Goal: Navigation & Orientation: Find specific page/section

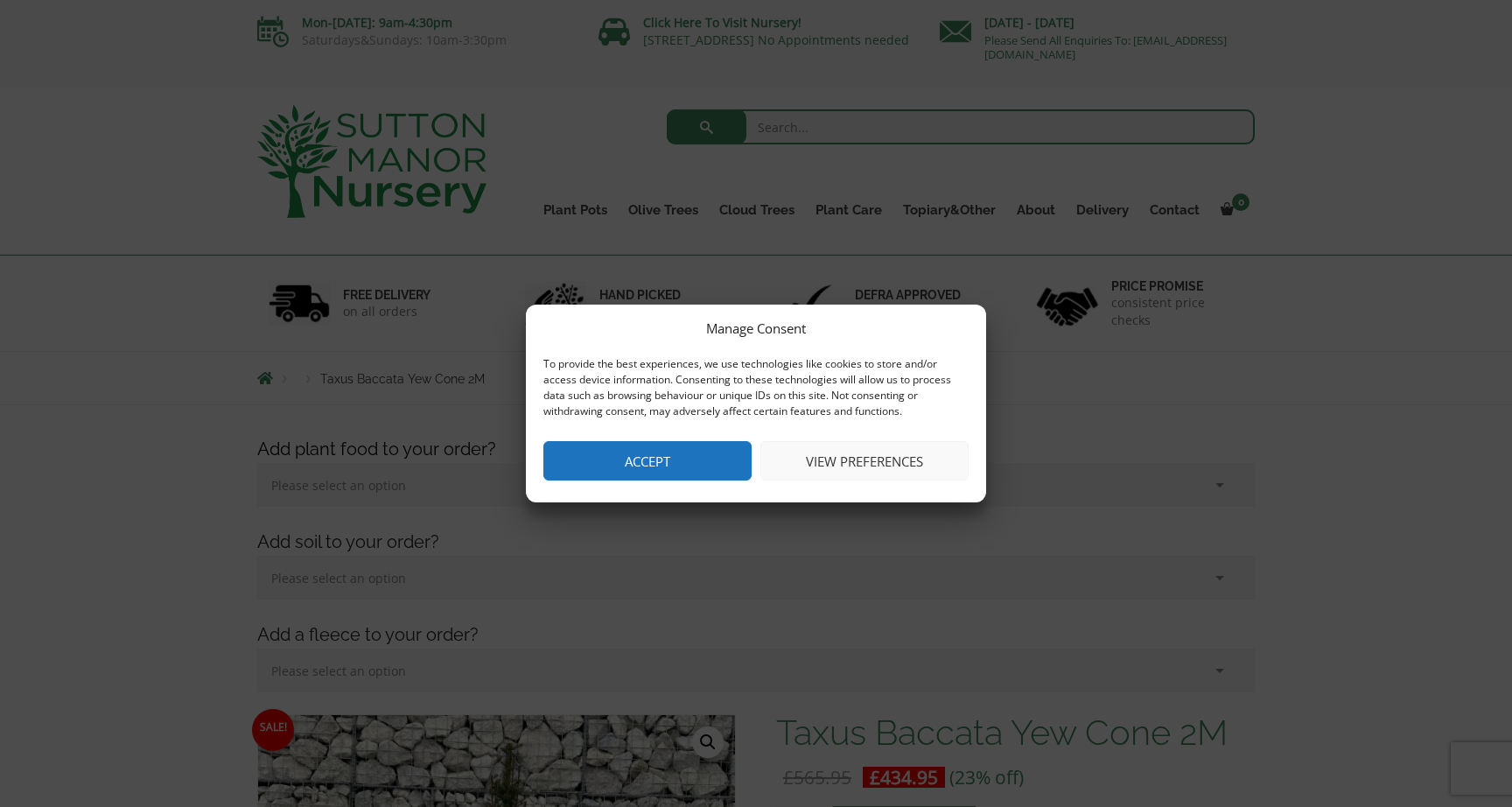
click at [618, 458] on button "Accept" at bounding box center [647, 460] width 209 height 39
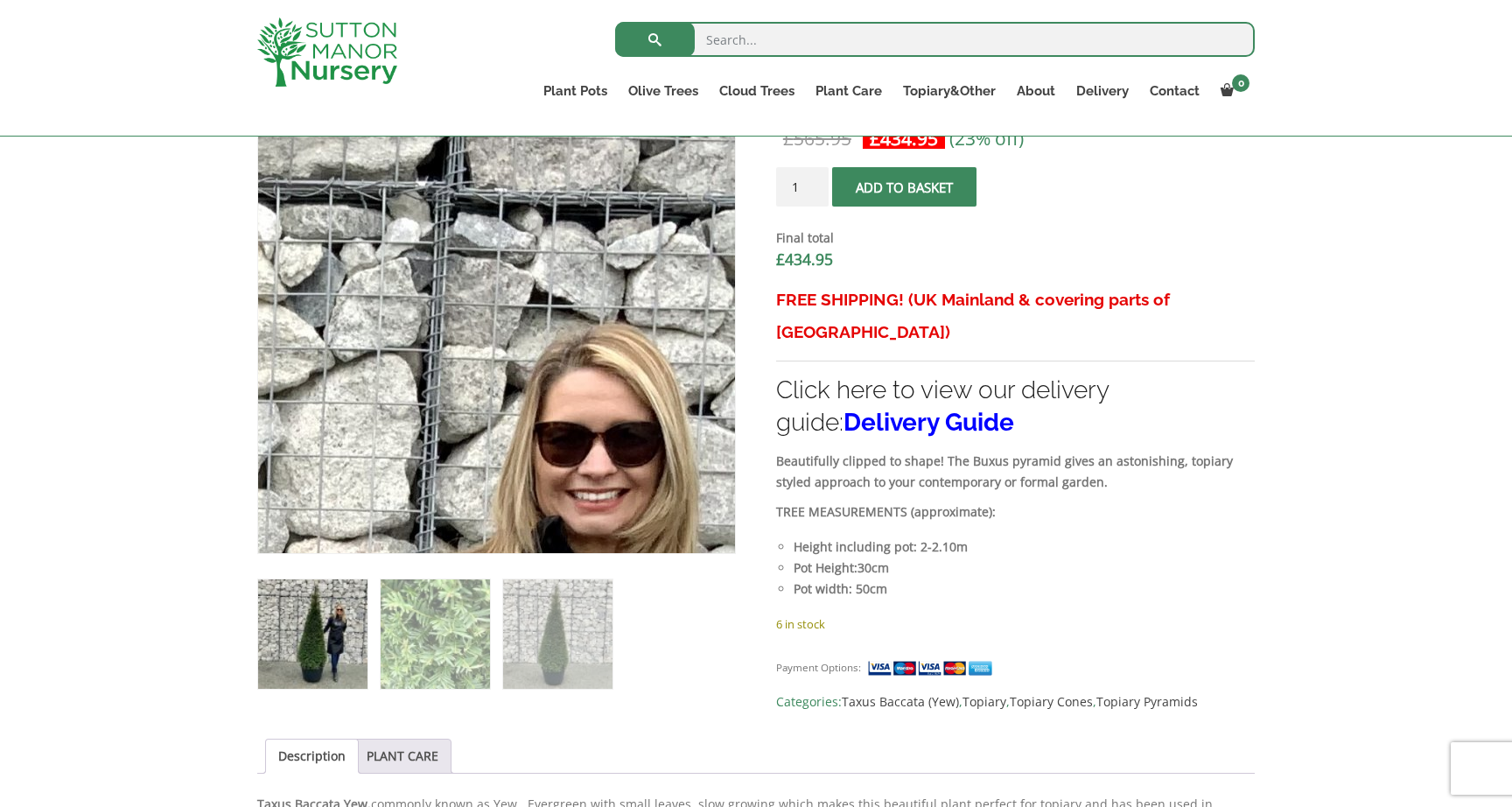
scroll to position [640, 0]
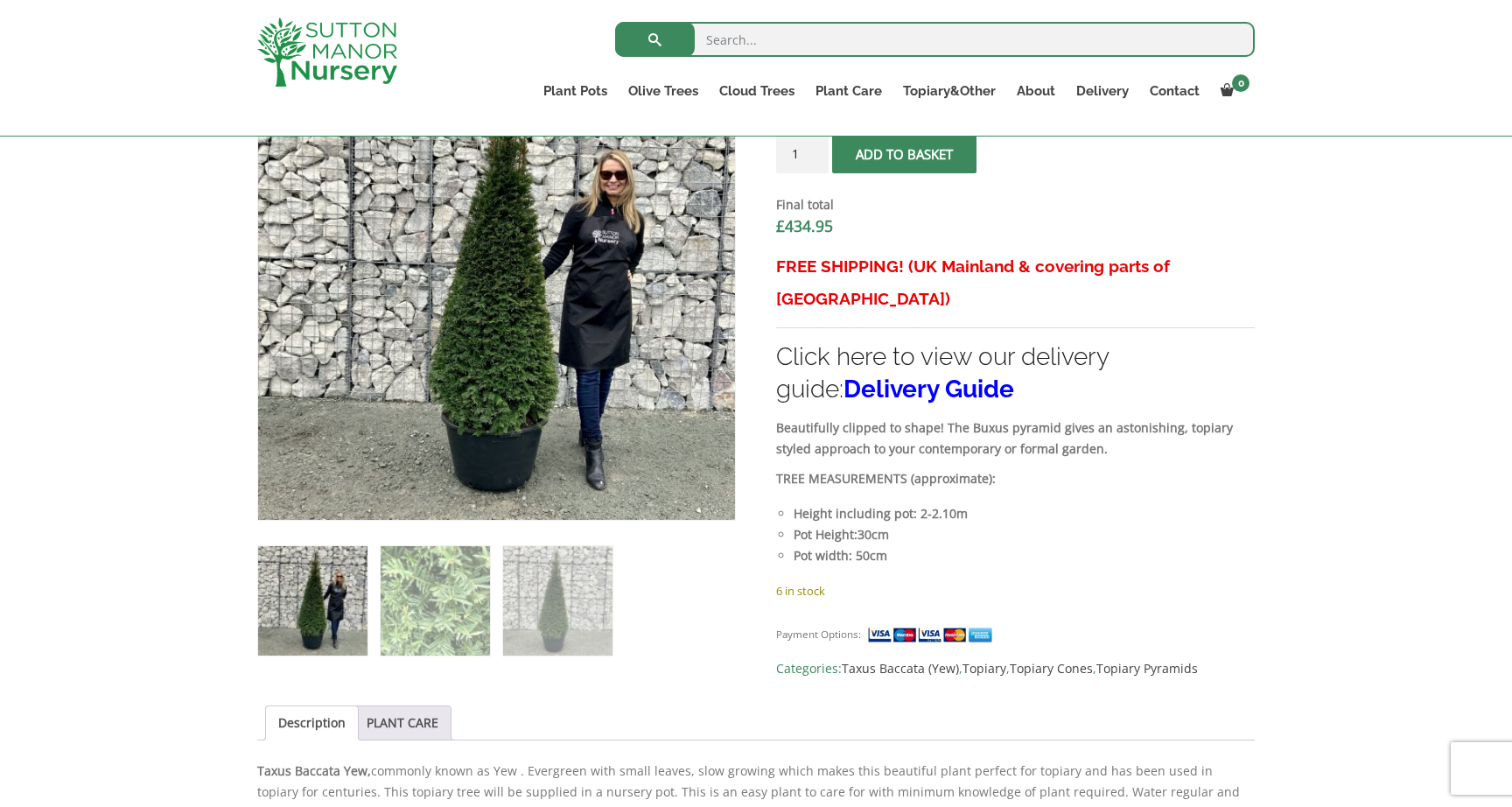
click at [312, 590] on img at bounding box center [312, 600] width 109 height 109
click at [538, 592] on img at bounding box center [557, 600] width 109 height 109
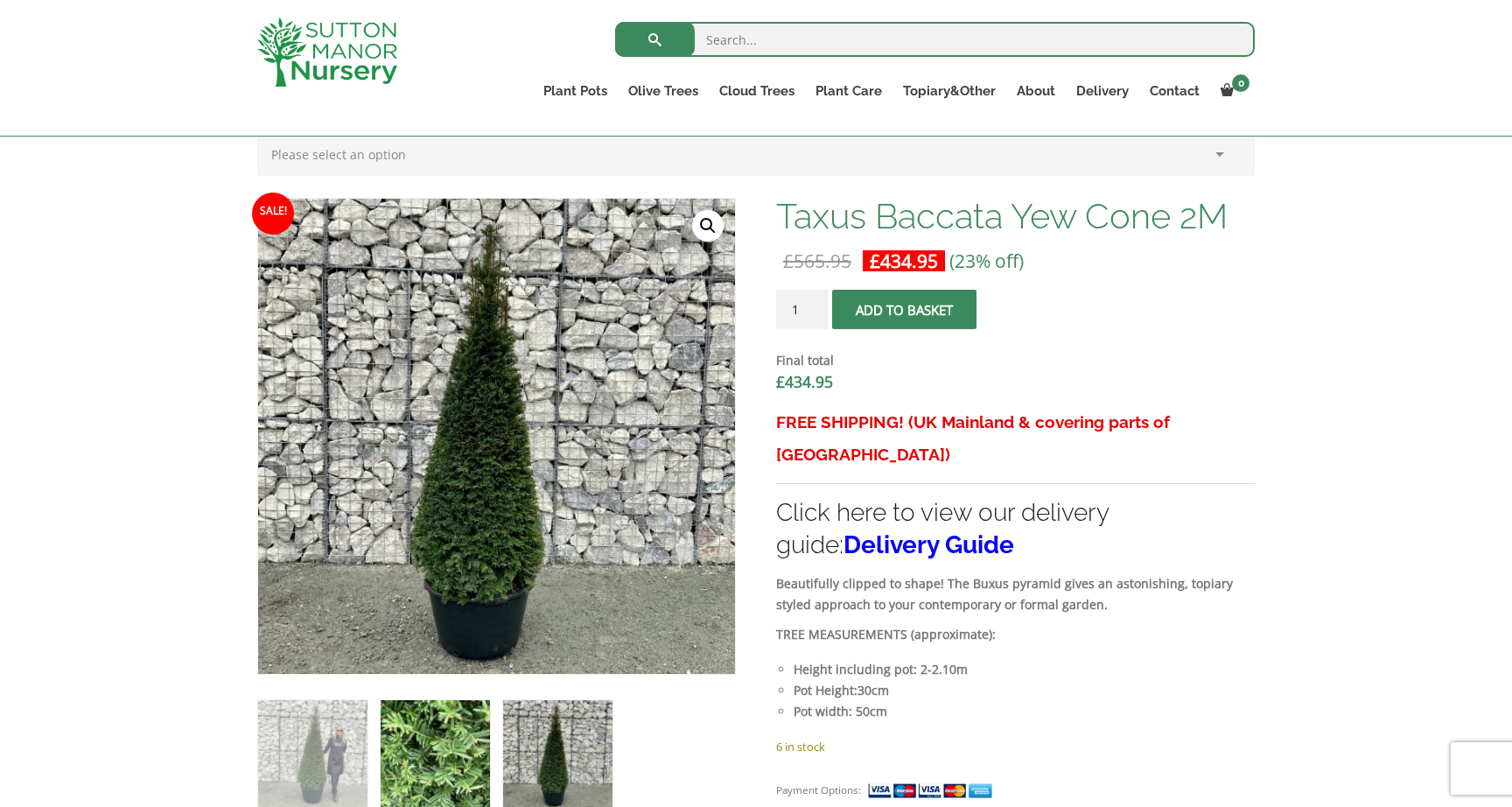
scroll to position [482, 0]
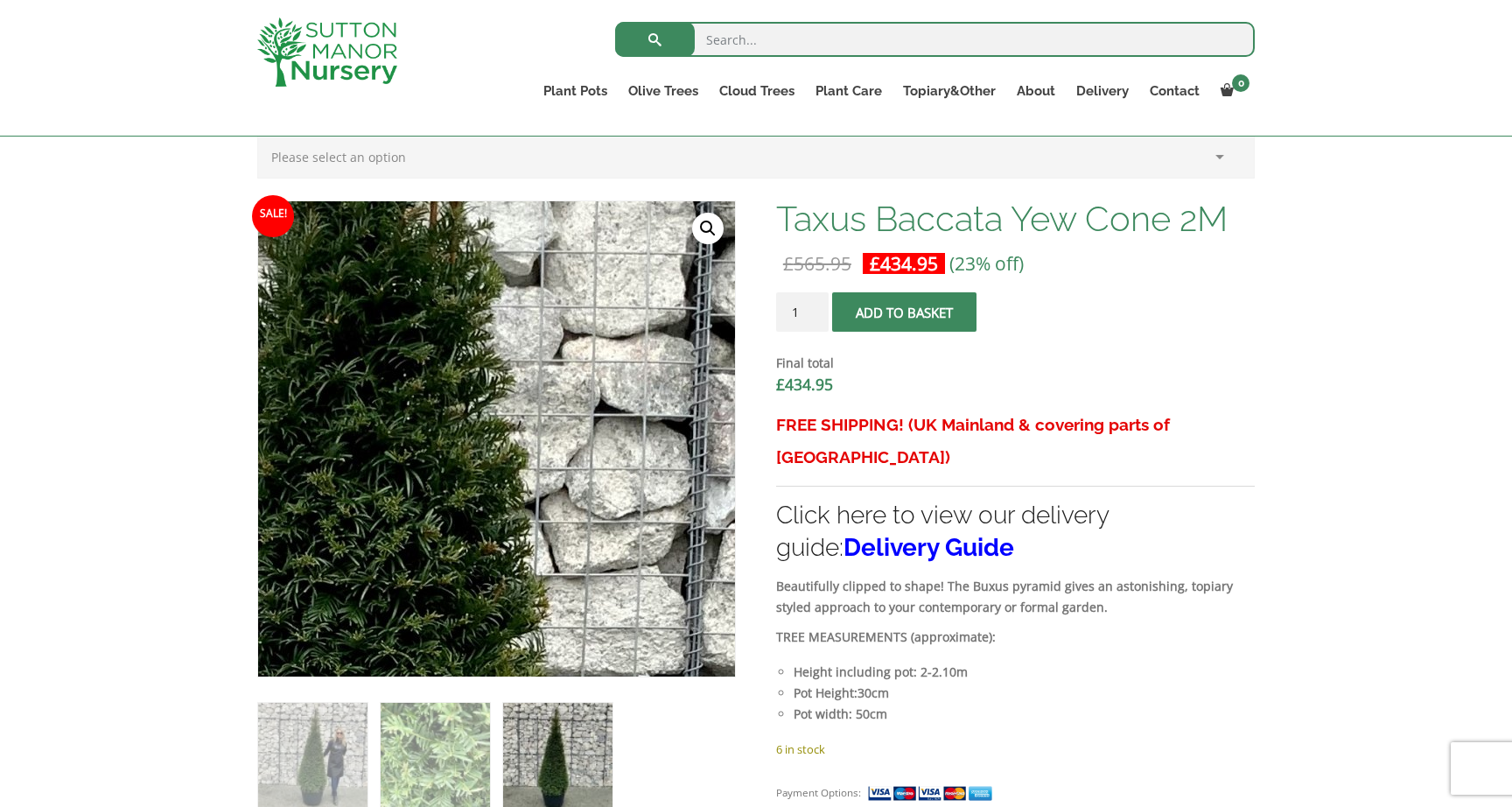
click at [519, 358] on img at bounding box center [413, 744] width 2240 height 2240
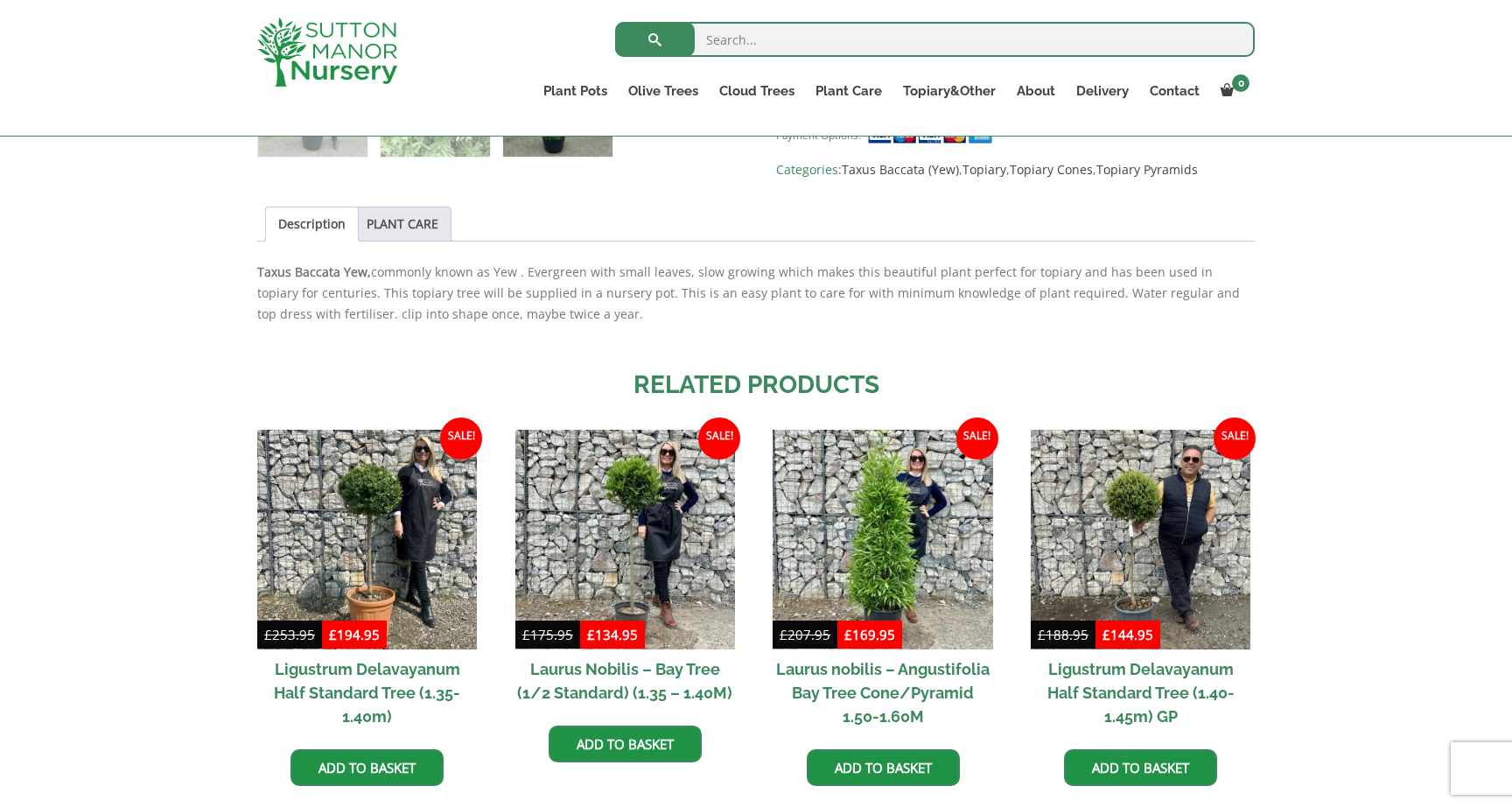
scroll to position [1132, 0]
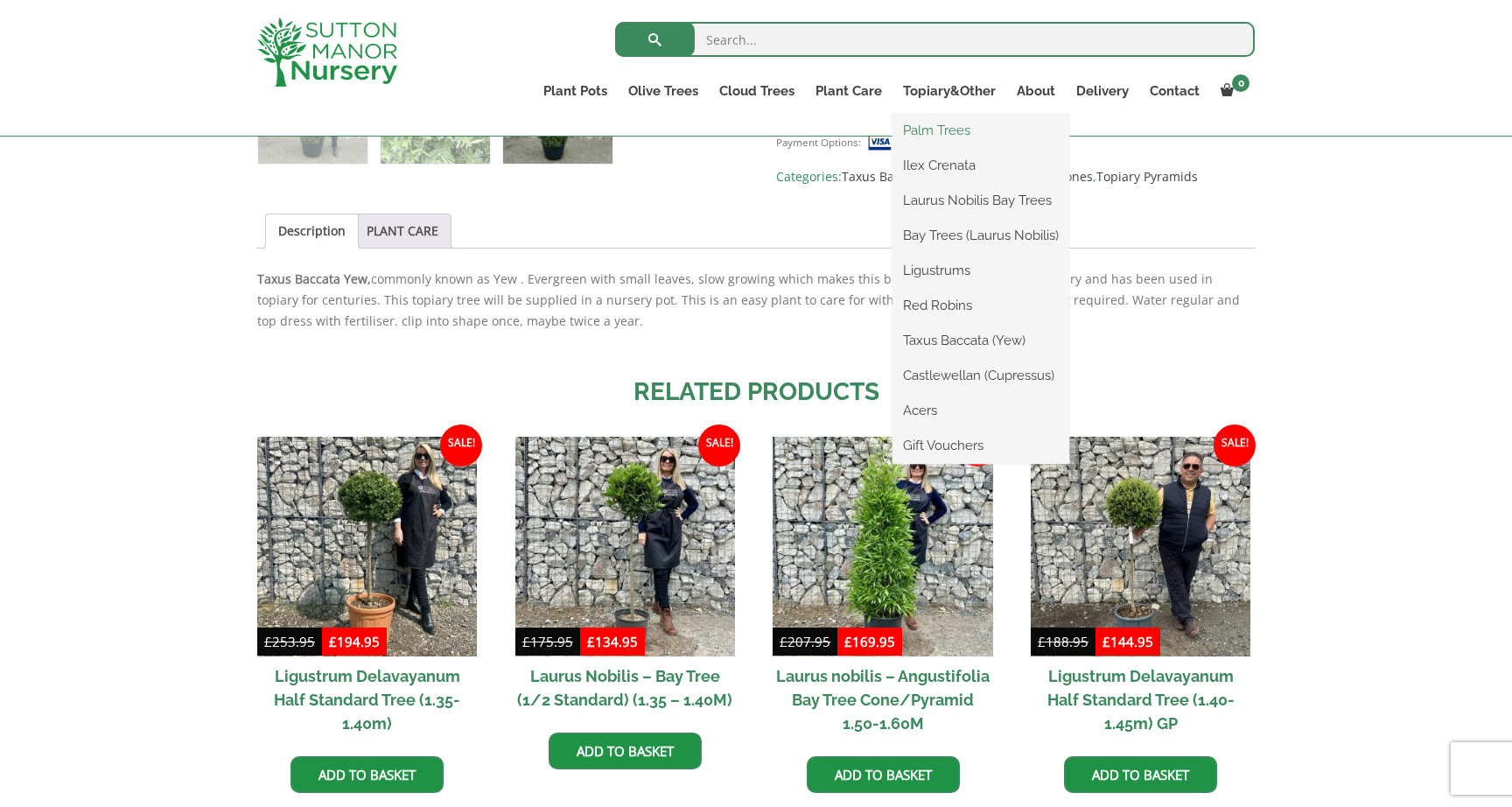
click at [940, 126] on link "Palm Trees" at bounding box center [981, 130] width 177 height 26
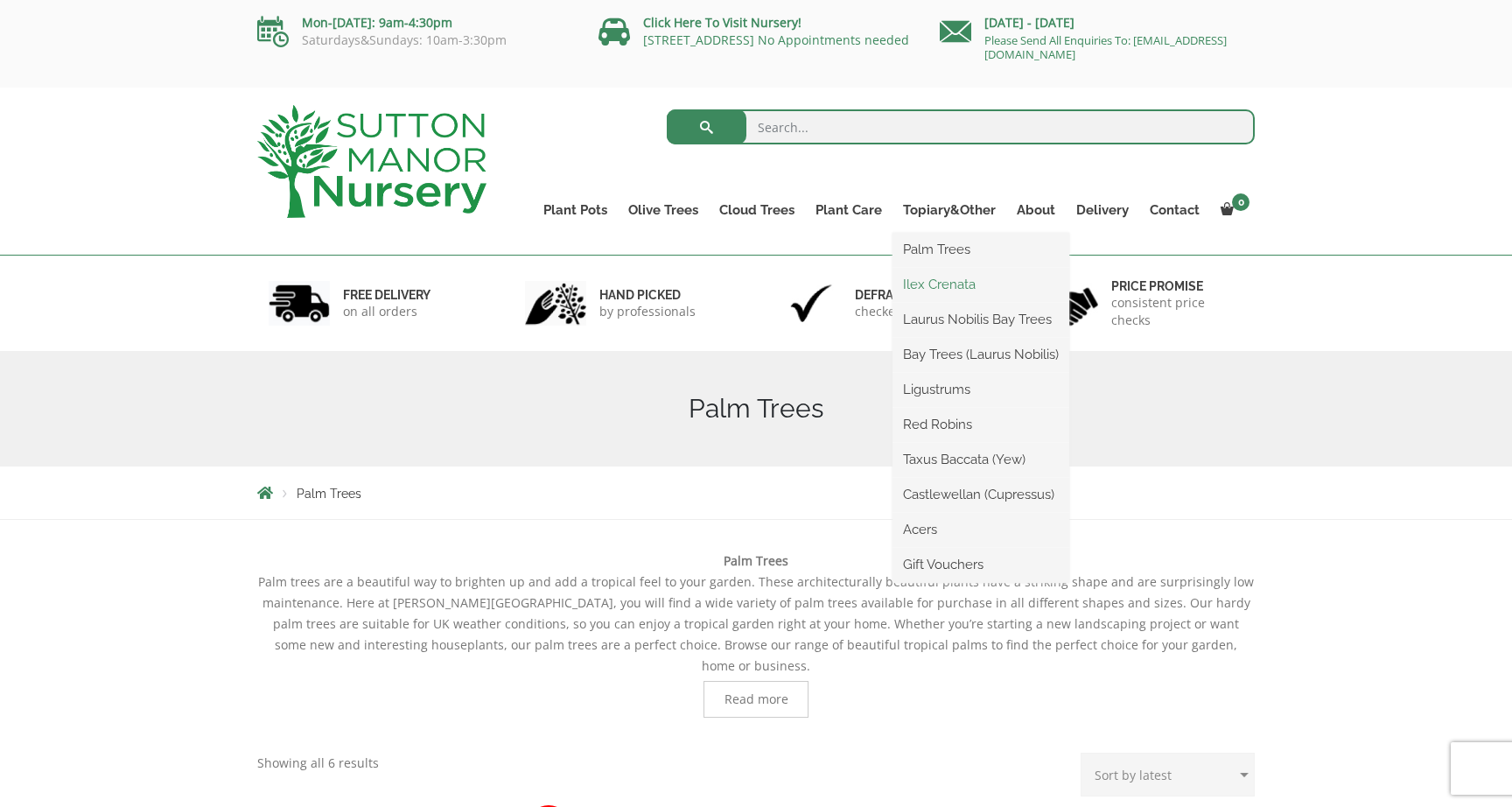
click at [943, 289] on link "Ilex Crenata" at bounding box center [981, 284] width 177 height 26
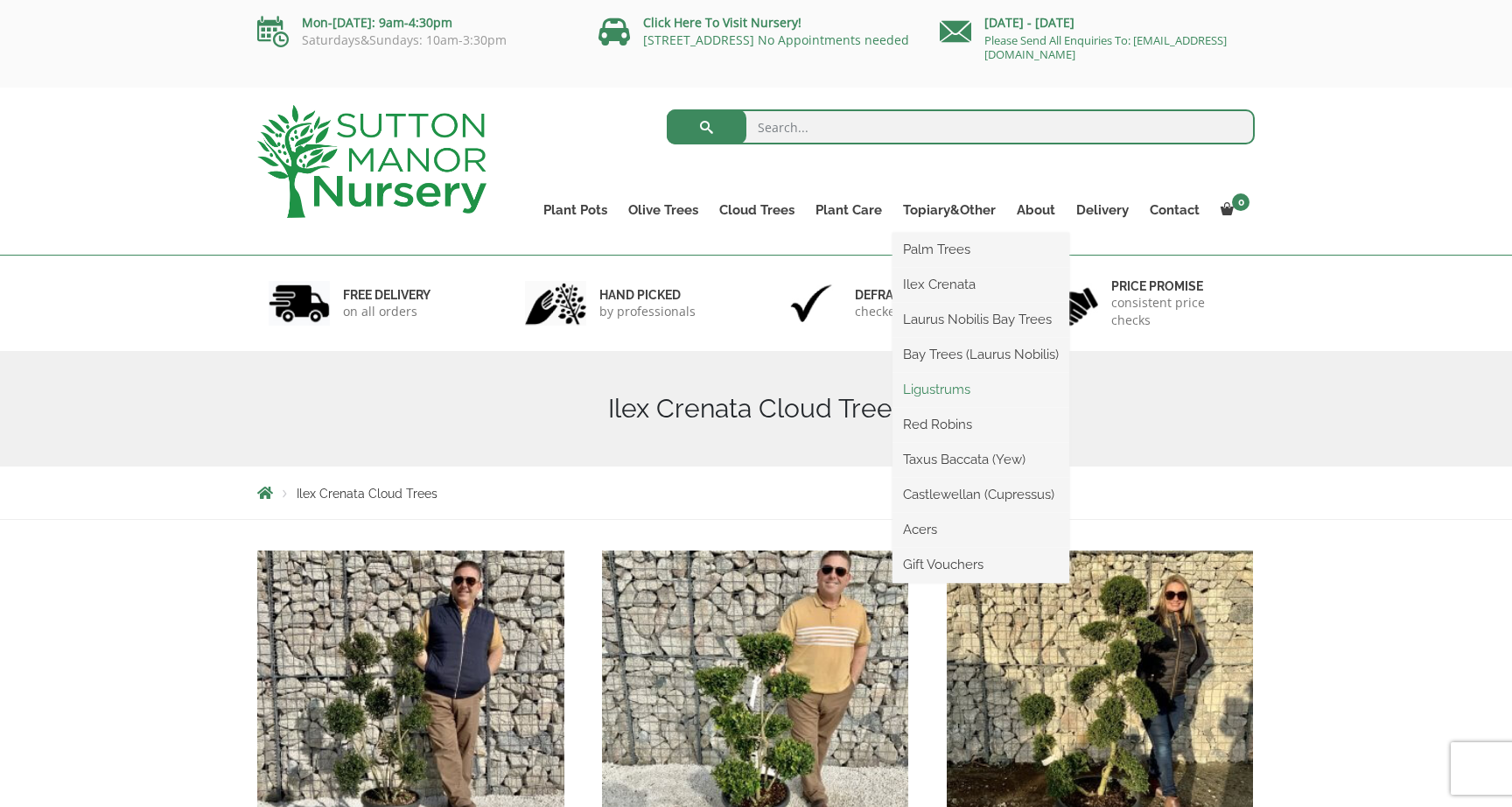
click at [948, 391] on link "Ligustrums" at bounding box center [981, 390] width 177 height 26
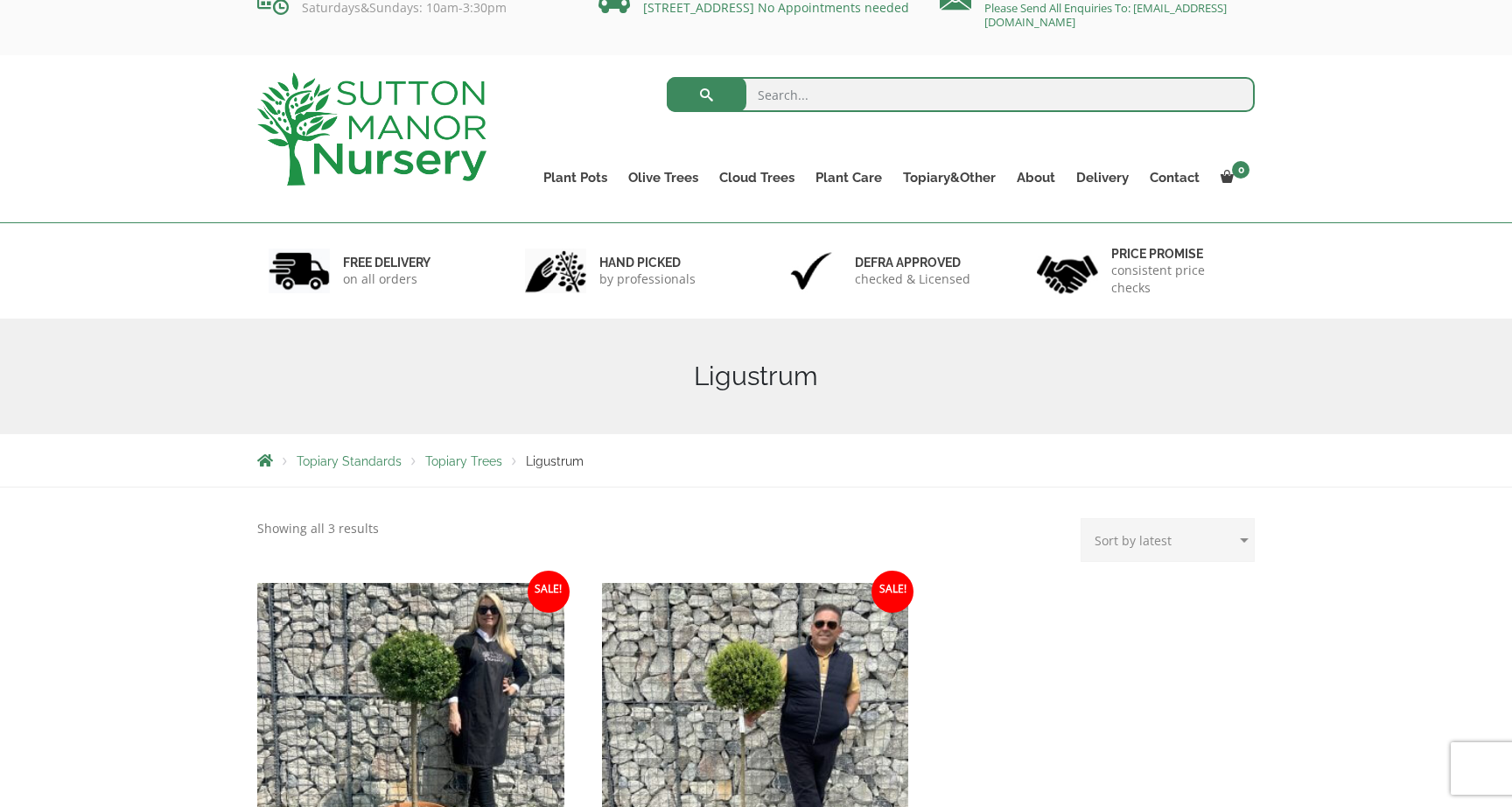
scroll to position [28, 0]
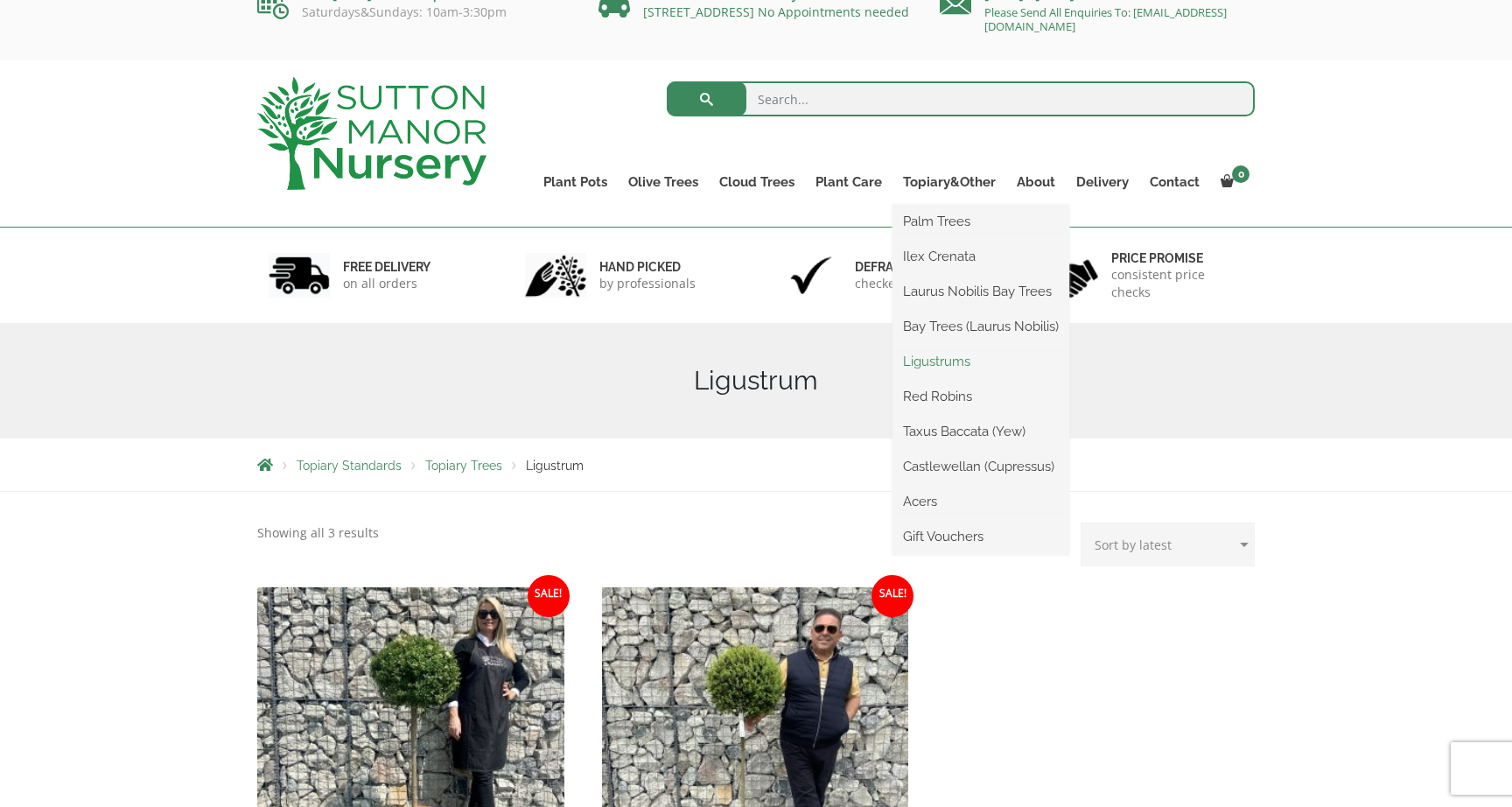
click at [927, 362] on link "Ligustrums" at bounding box center [981, 362] width 177 height 26
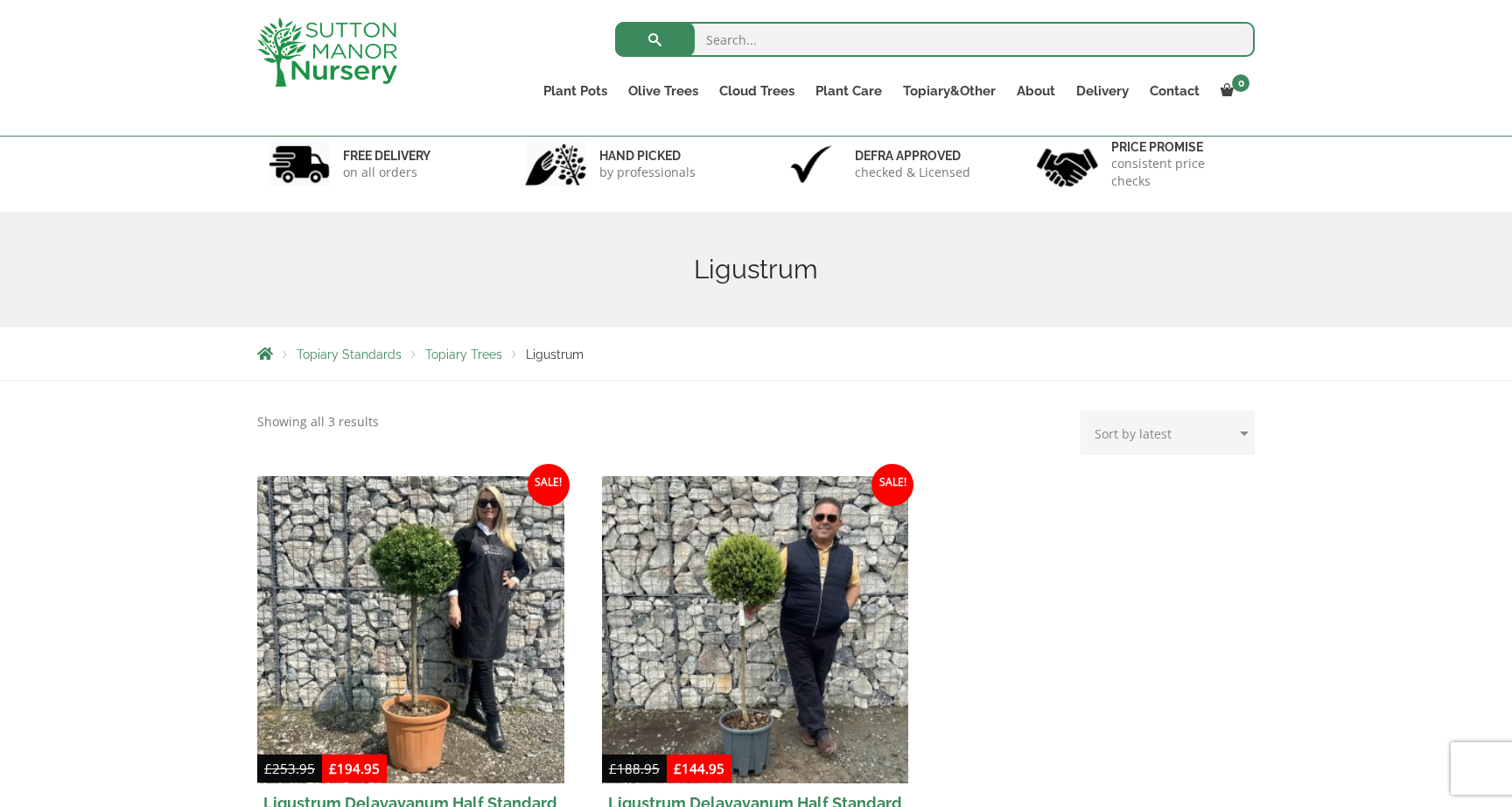
scroll to position [109, 0]
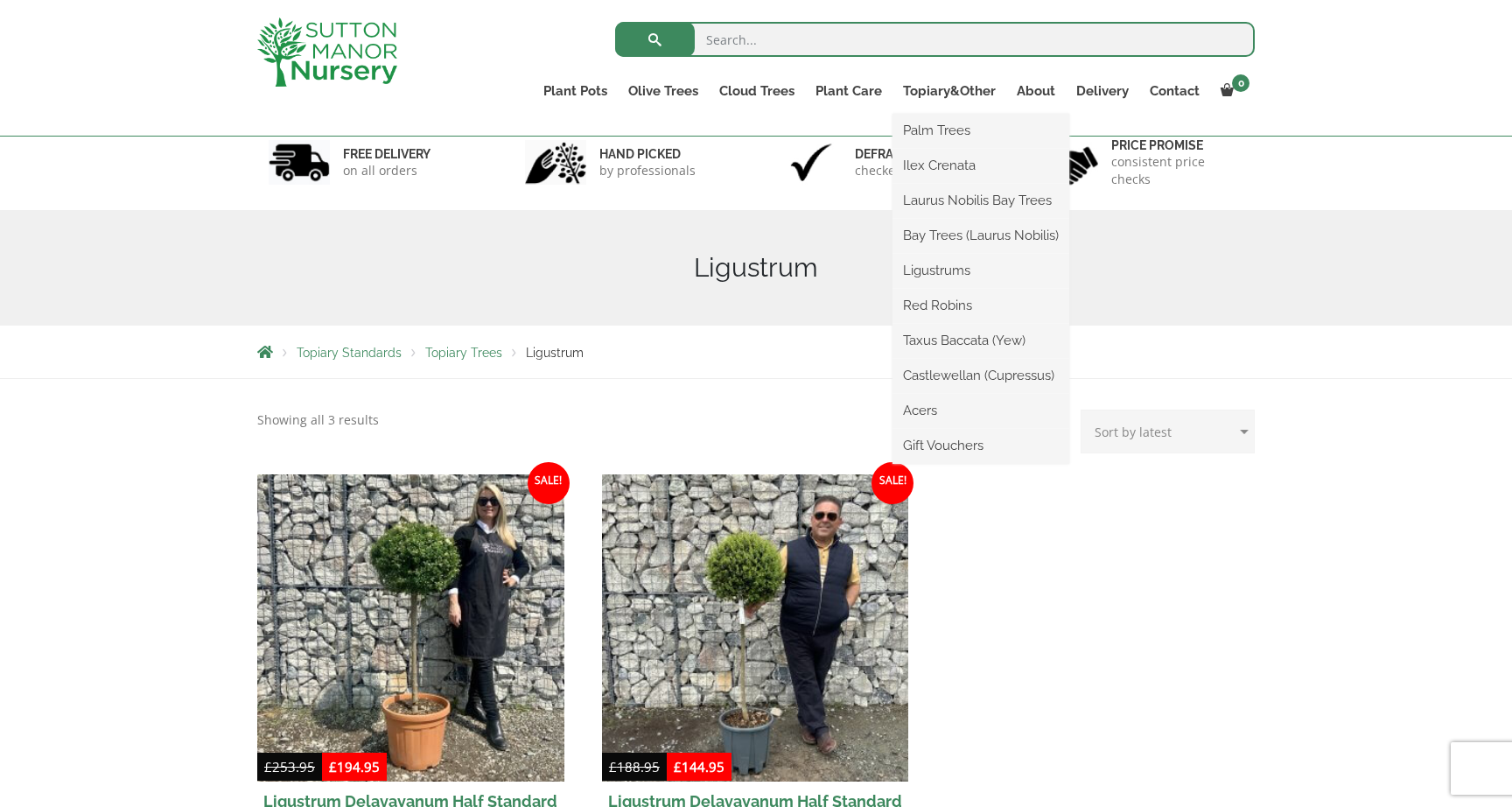
click at [943, 291] on li "Red Robins" at bounding box center [981, 307] width 177 height 35
click at [943, 304] on link "Red Robins" at bounding box center [981, 306] width 177 height 26
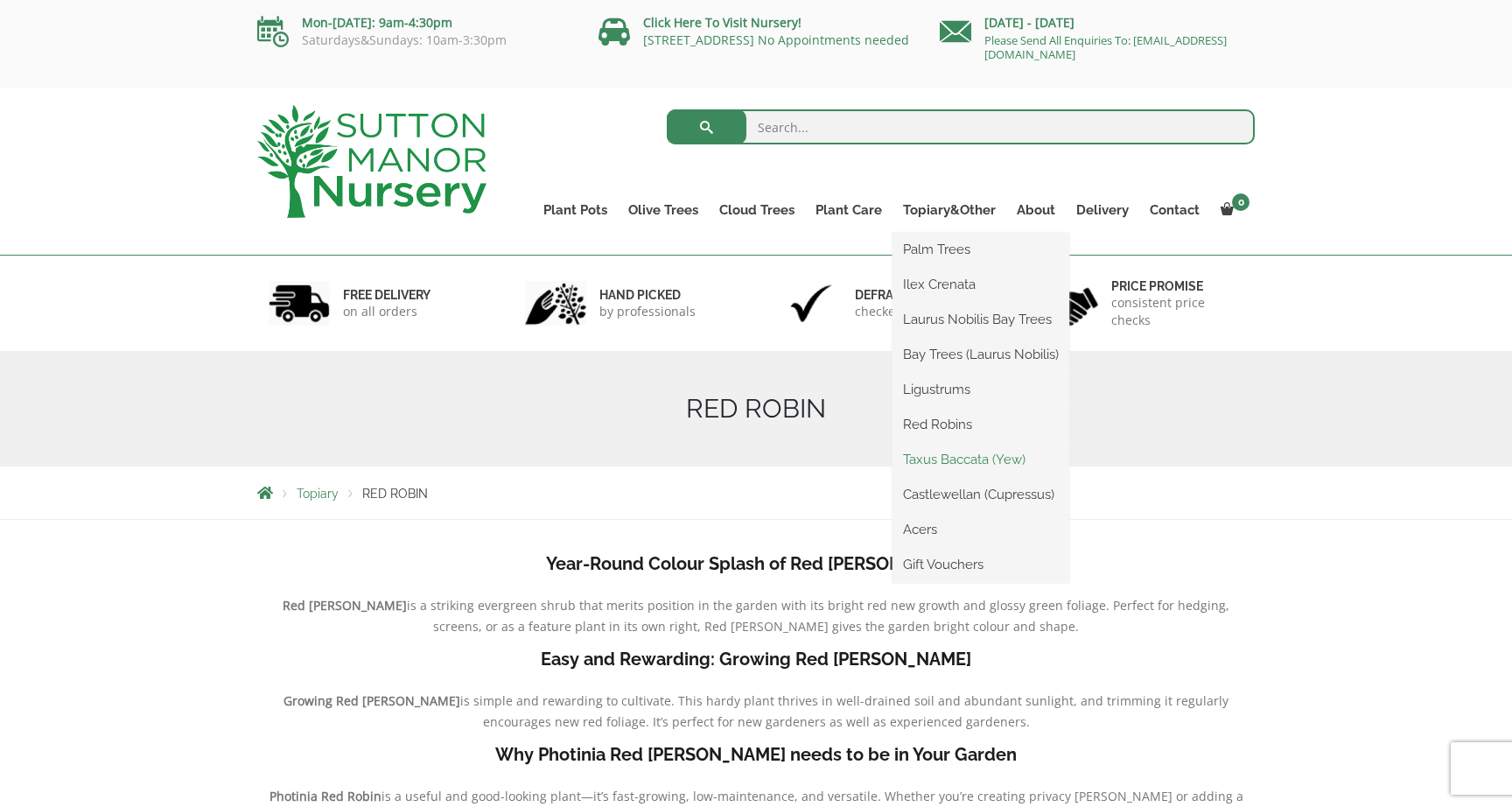
click at [936, 459] on link "Taxus Baccata (Yew)" at bounding box center [981, 459] width 177 height 26
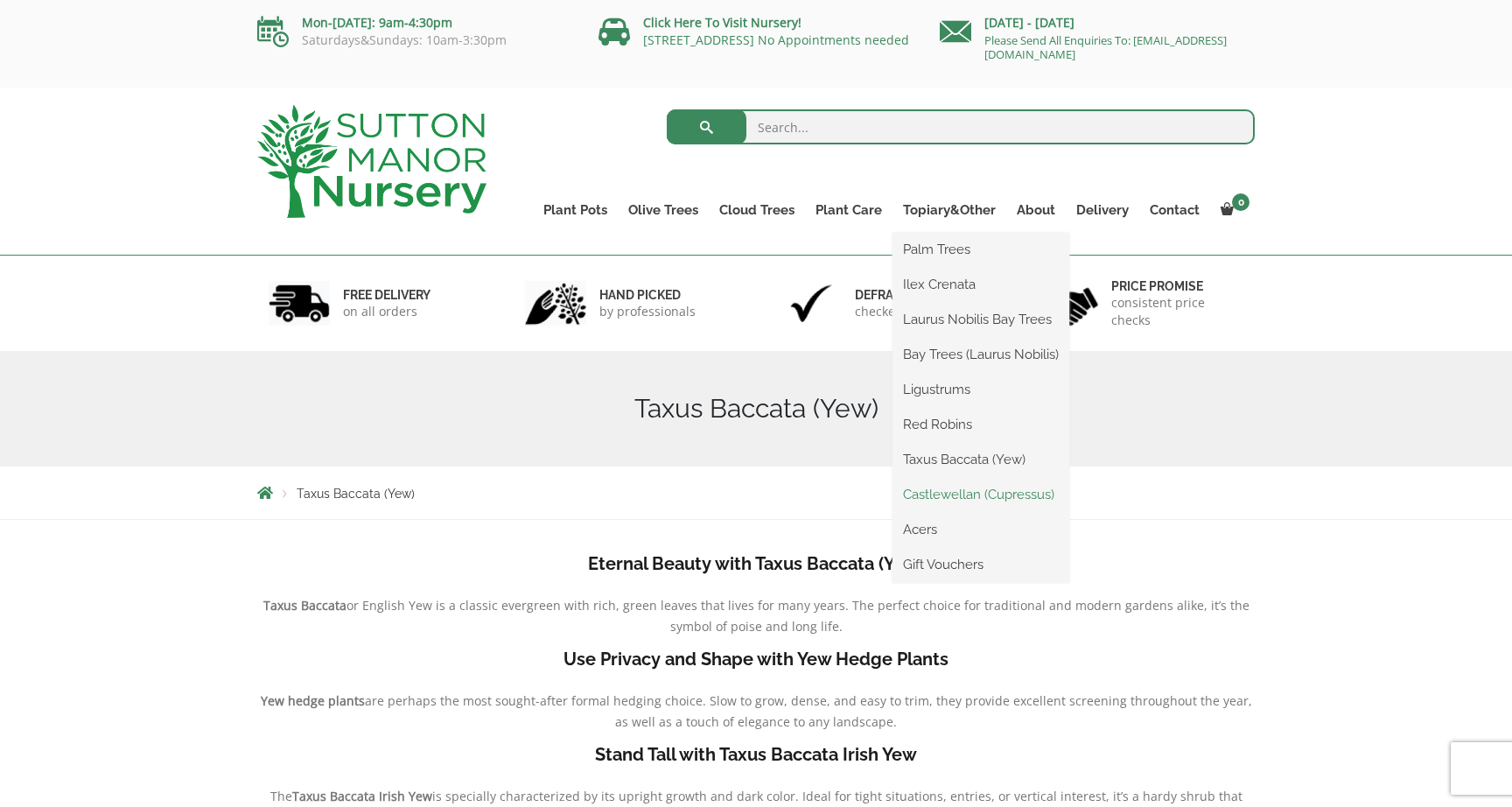
click at [928, 495] on link "Castlewellan (Cupressus)" at bounding box center [981, 495] width 177 height 26
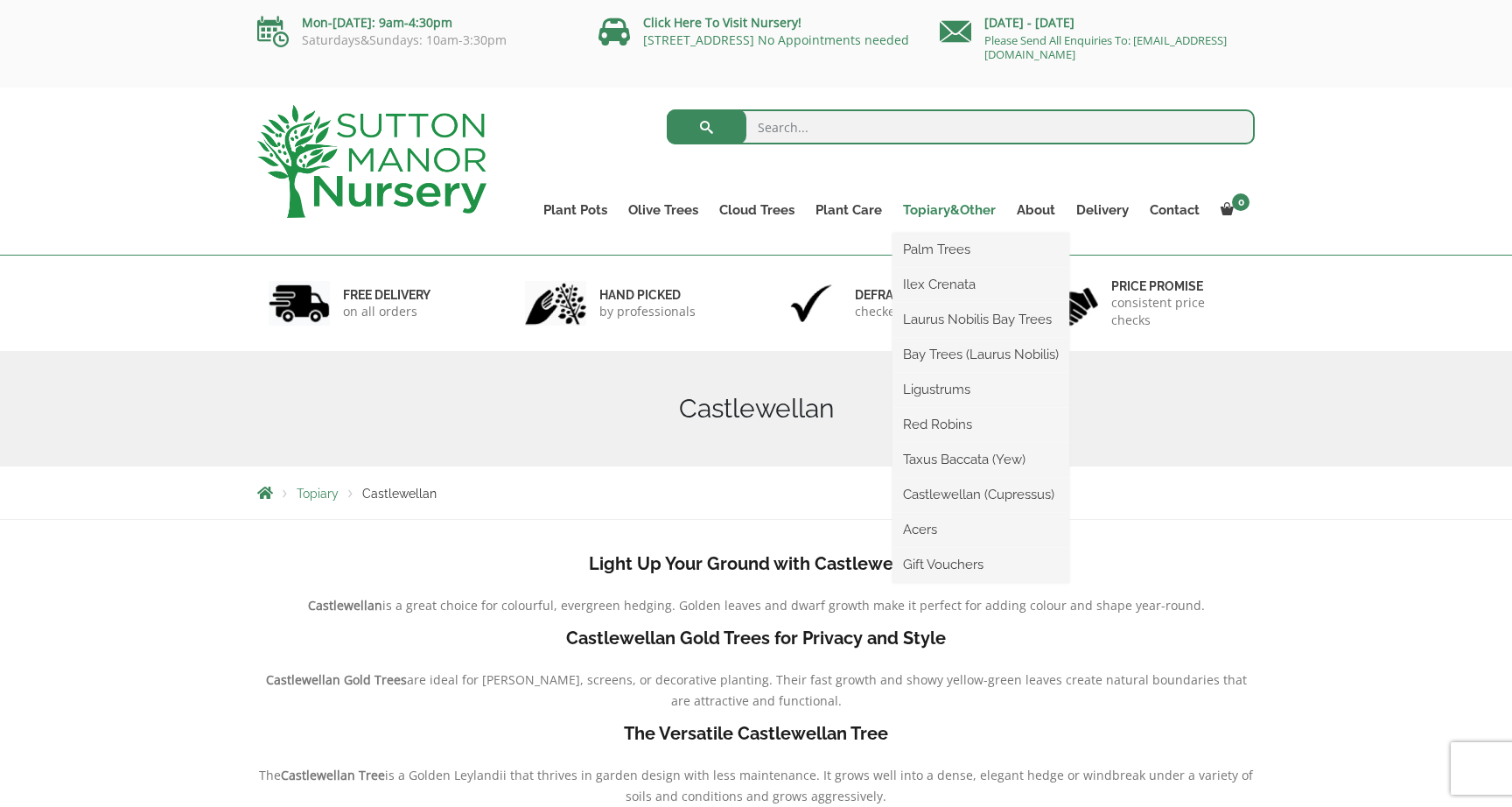
click at [973, 209] on link "Topiary&Other" at bounding box center [949, 210] width 114 height 24
click at [949, 246] on link "Palm Trees" at bounding box center [981, 250] width 177 height 26
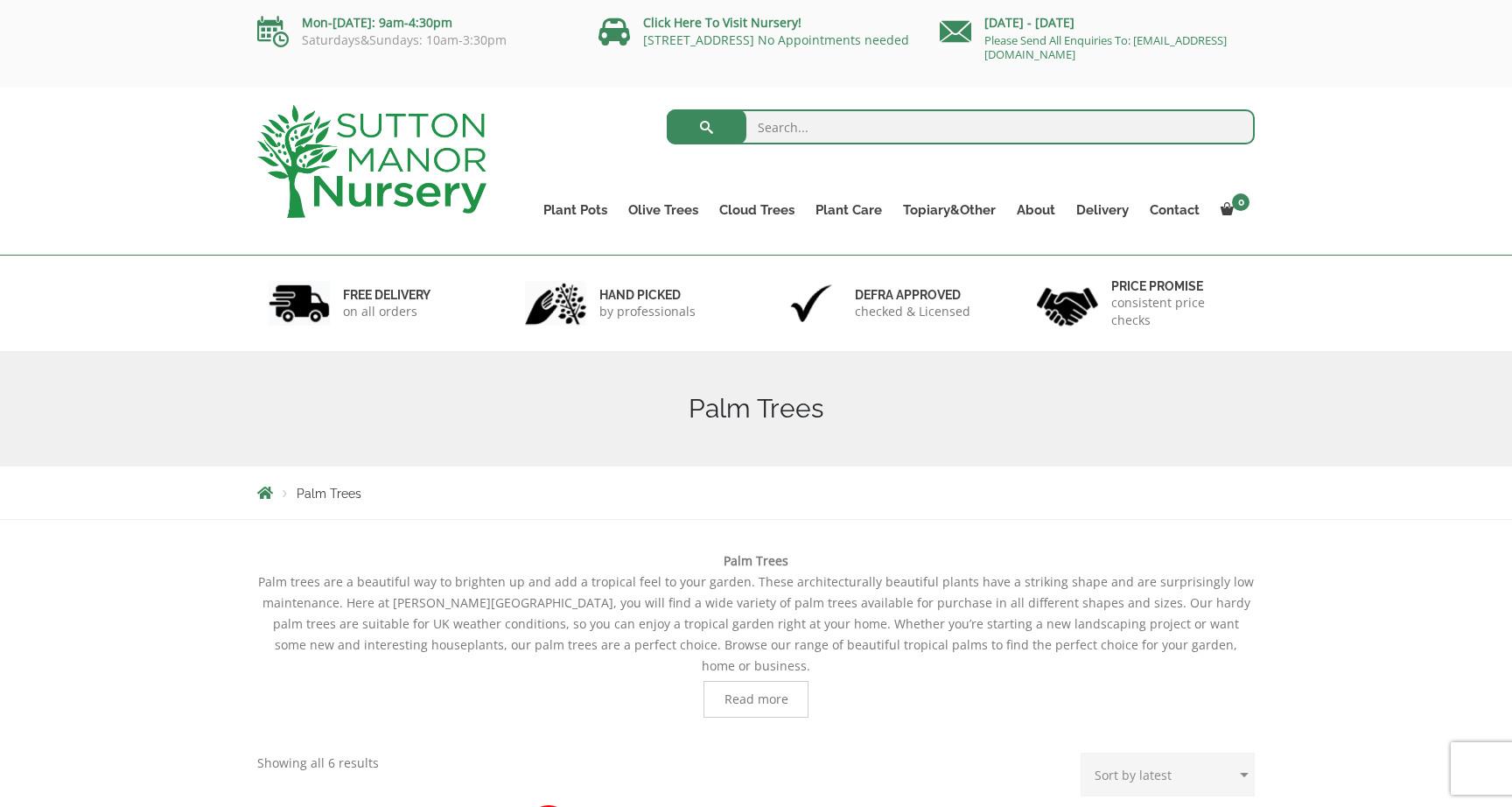
click at [340, 185] on img at bounding box center [372, 161] width 229 height 113
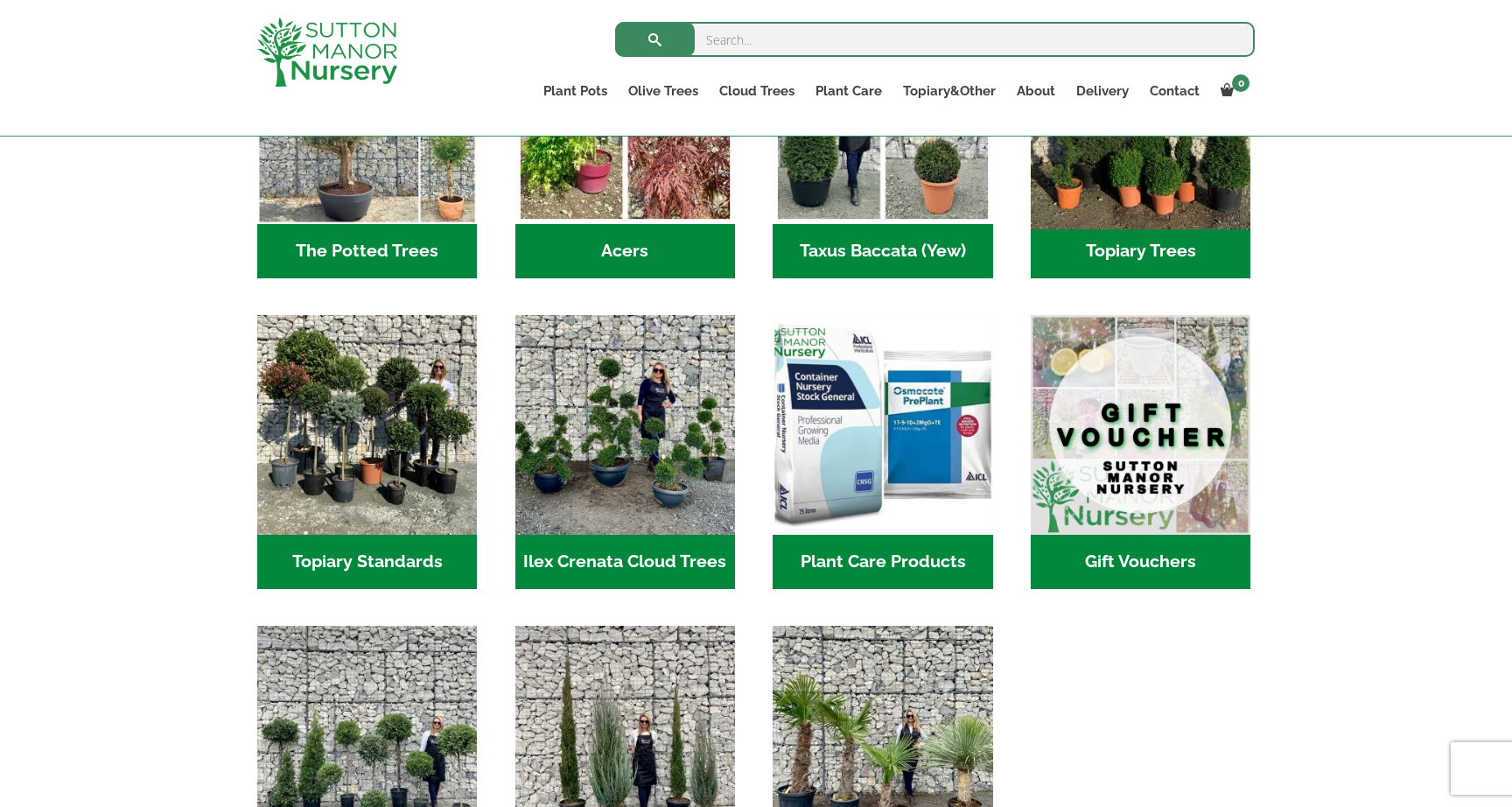
scroll to position [1000, 0]
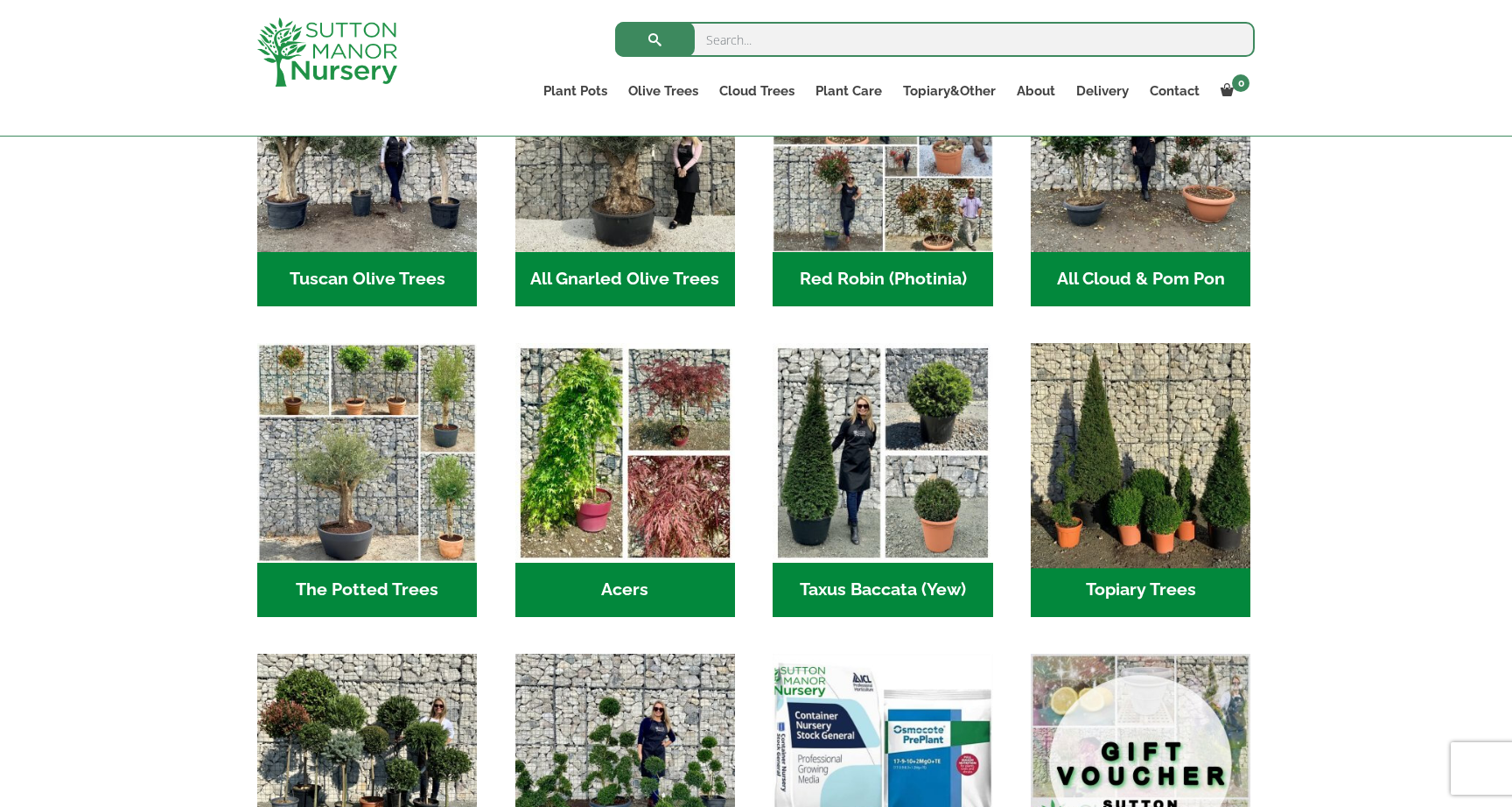
click at [1184, 405] on img "Visit product category Topiary Trees" at bounding box center [1141, 454] width 231 height 231
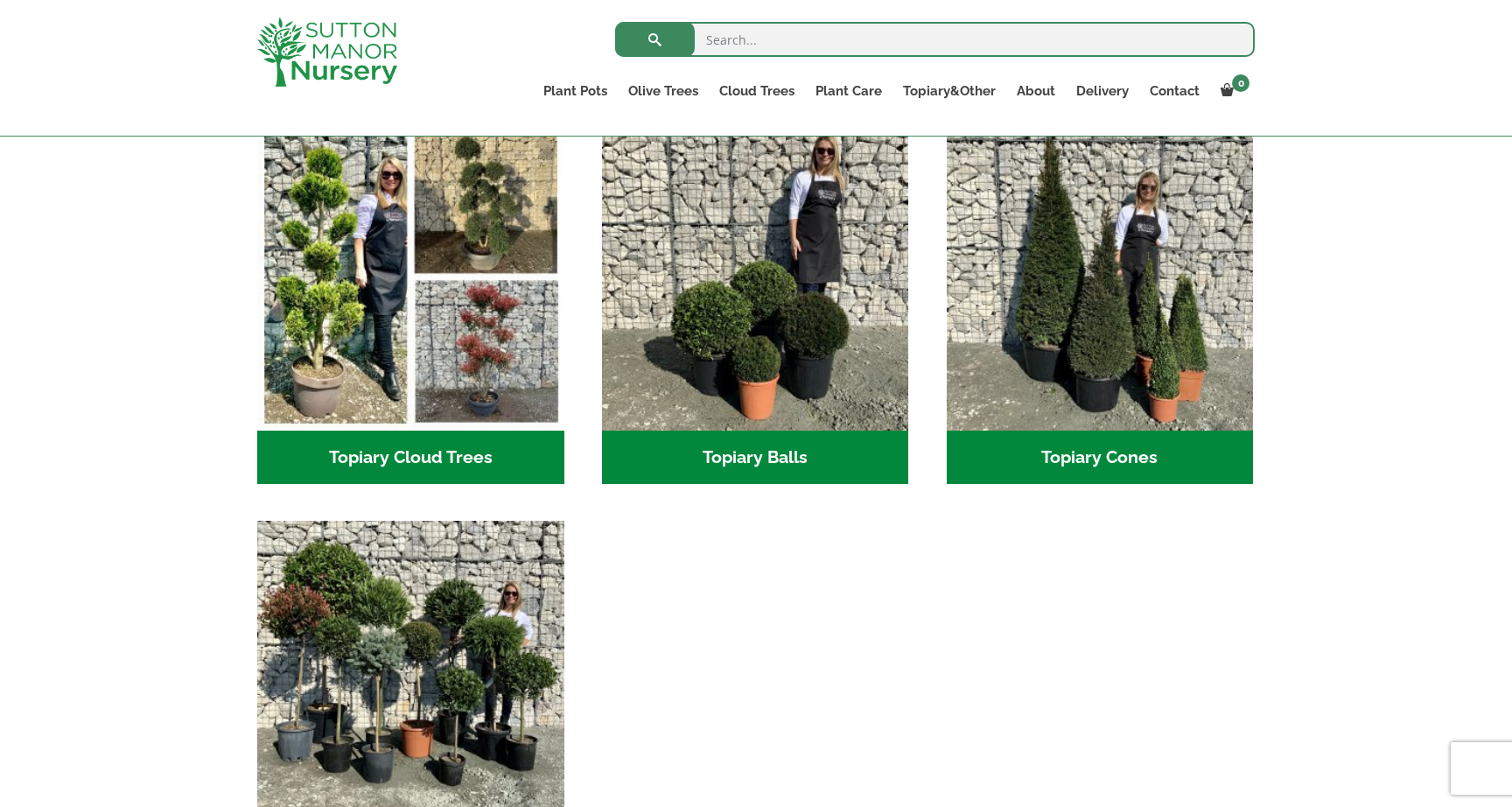
scroll to position [509, 0]
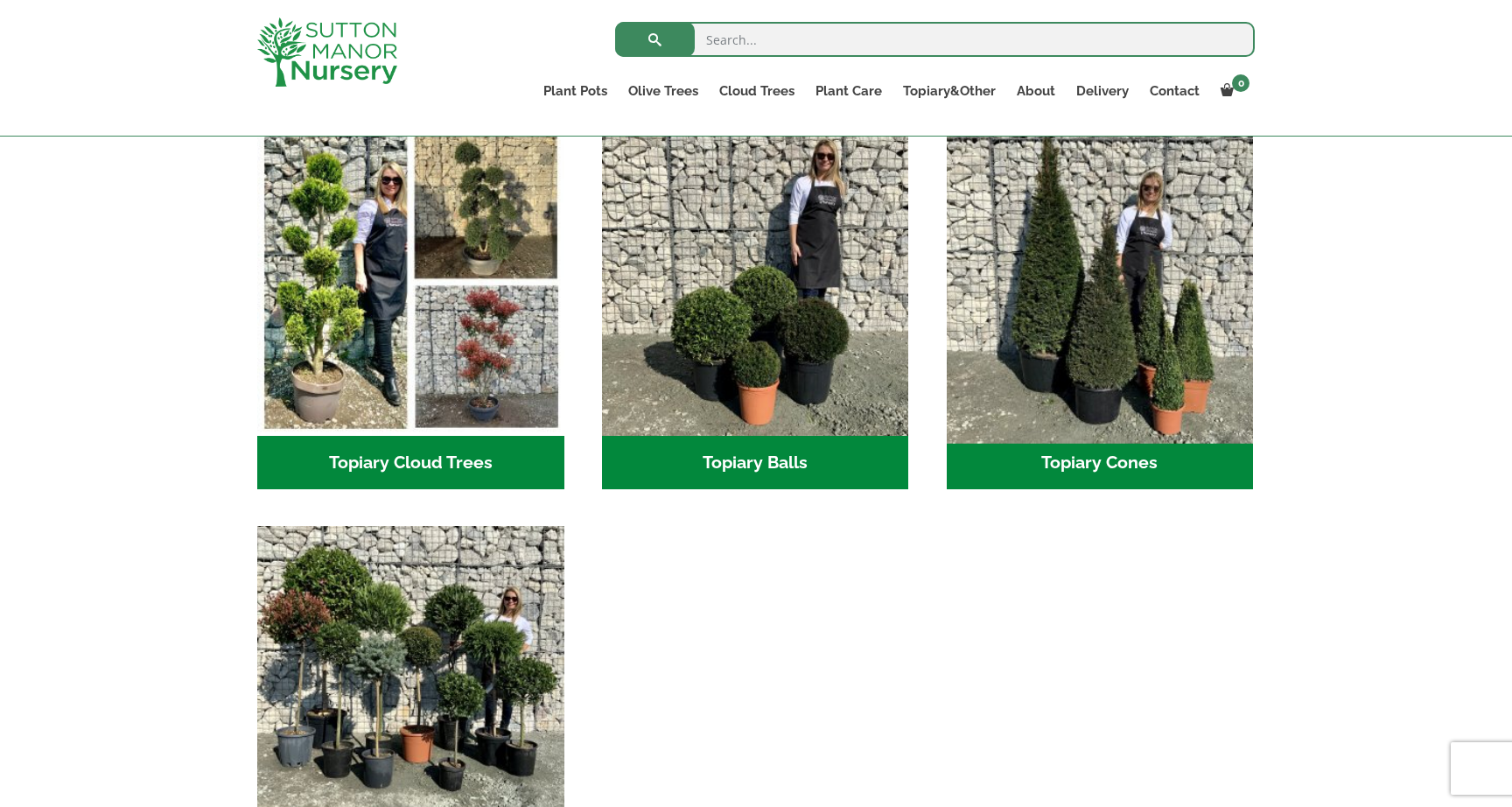
click at [1106, 349] on img "Visit product category Topiary Cones" at bounding box center [1100, 282] width 322 height 322
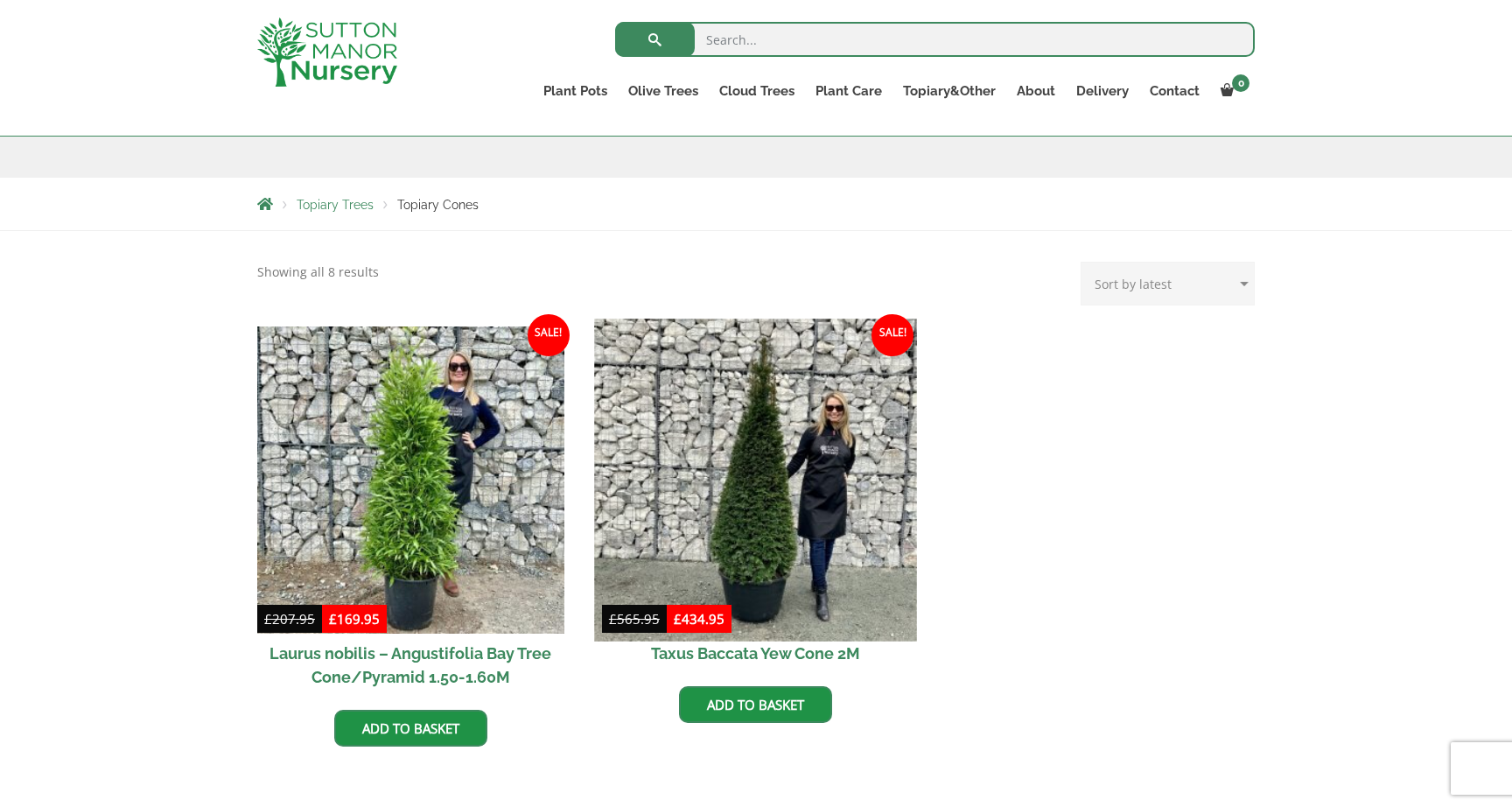
scroll to position [252, 0]
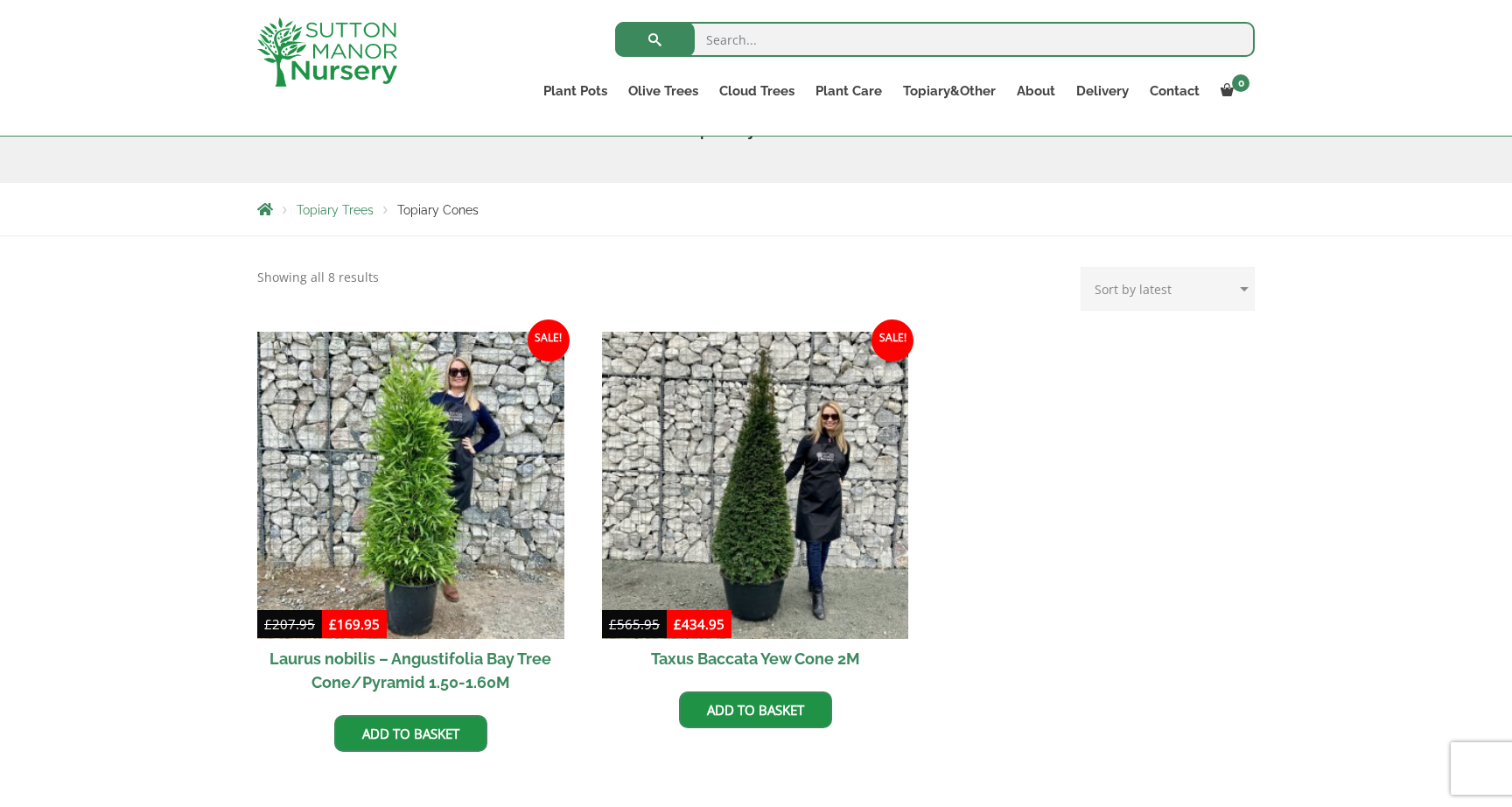
click at [352, 46] on img at bounding box center [327, 52] width 140 height 69
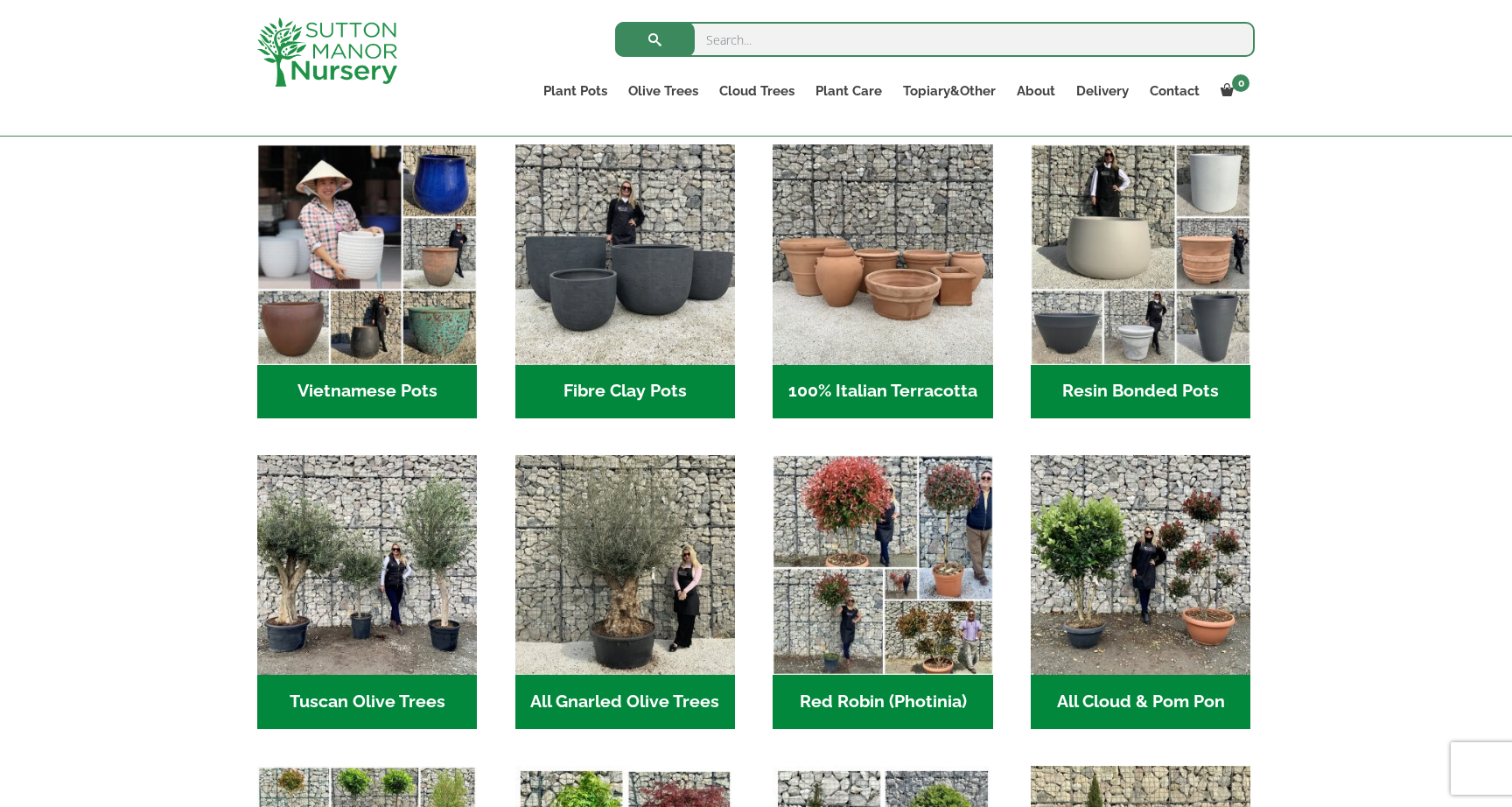
scroll to position [726, 0]
